Goal: Find specific page/section: Find specific page/section

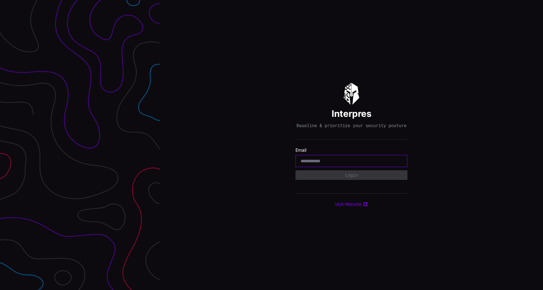
click at [336, 164] on input "email" at bounding box center [352, 161] width 102 height 6
type input "**********"
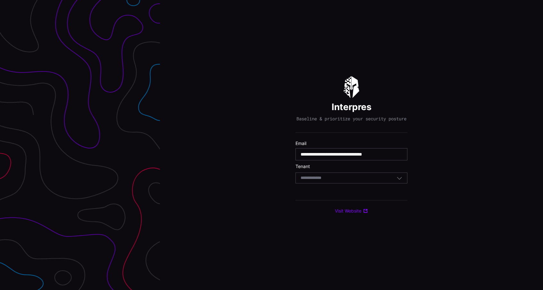
click at [337, 180] on div "Select Tenant" at bounding box center [349, 178] width 96 height 6
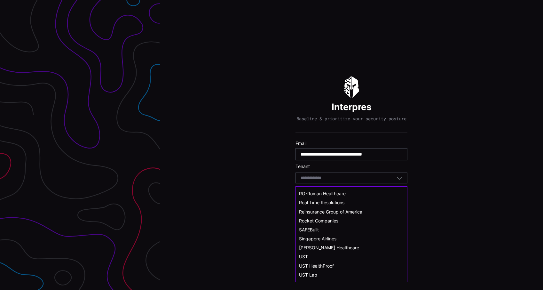
scroll to position [353, 0]
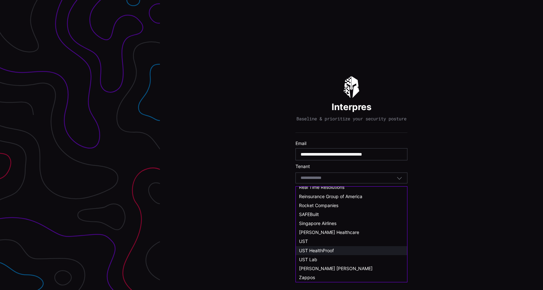
click at [328, 247] on div "UST HealthProof" at bounding box center [351, 250] width 111 height 9
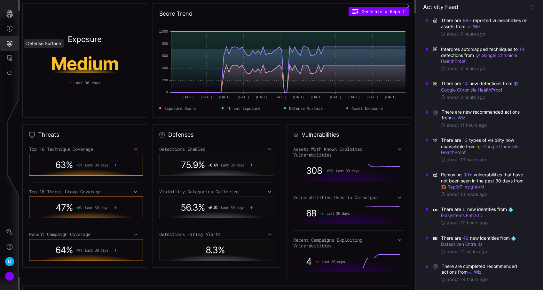
click at [13, 46] on button "Defense Surface" at bounding box center [9, 43] width 19 height 15
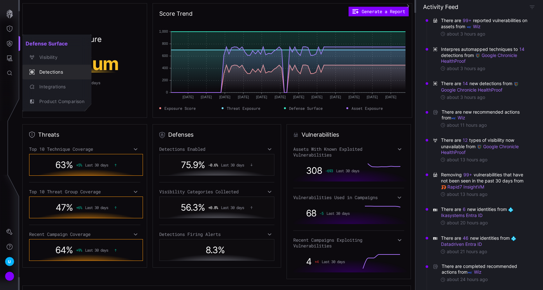
click at [49, 73] on div "Detections" at bounding box center [60, 72] width 48 height 8
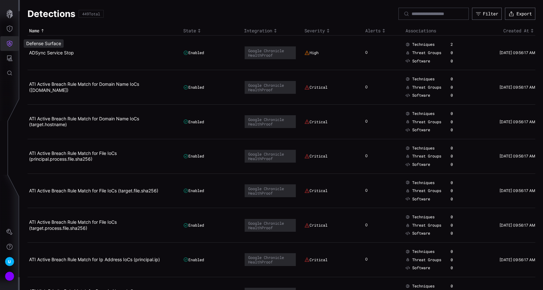
click at [9, 46] on icon "Defense Surface" at bounding box center [9, 44] width 5 height 6
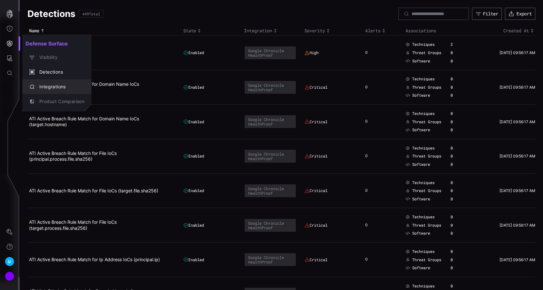
click at [51, 84] on div "Integrations" at bounding box center [60, 87] width 48 height 8
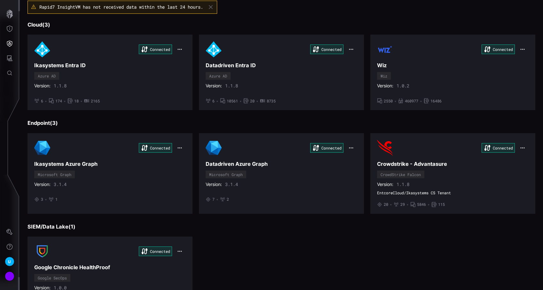
scroll to position [53, 0]
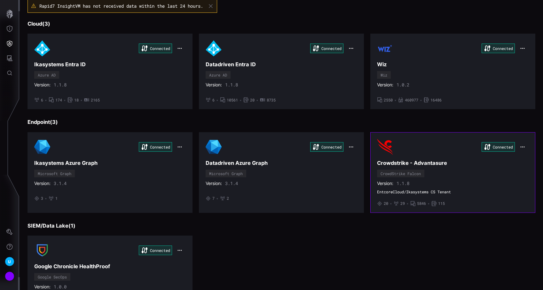
click at [404, 151] on div "Connected" at bounding box center [453, 147] width 152 height 16
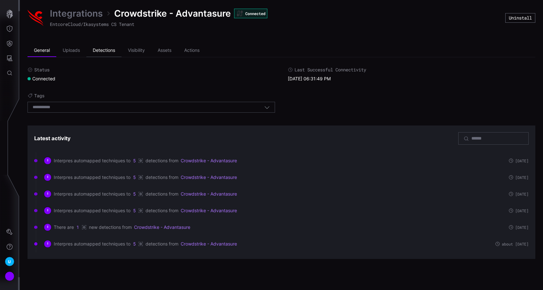
click at [115, 52] on li "Detections" at bounding box center [103, 50] width 35 height 13
